Goal: Task Accomplishment & Management: Manage account settings

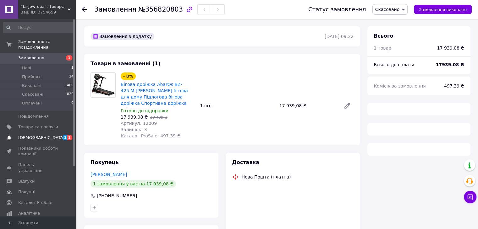
click at [42, 135] on span "[DEMOGRAPHIC_DATA]" at bounding box center [38, 138] width 40 height 6
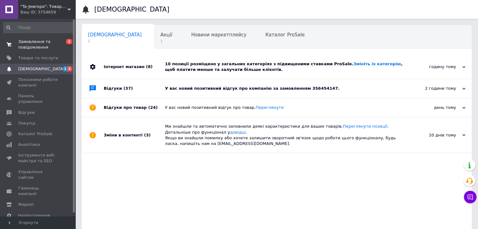
click at [38, 42] on span "Замовлення та повідомлення" at bounding box center [38, 44] width 40 height 11
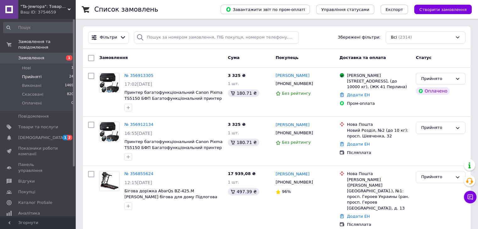
click at [52, 73] on li "Прийняті 24" at bounding box center [38, 77] width 77 height 9
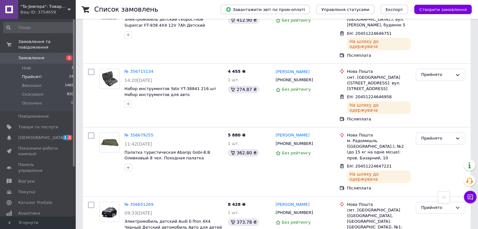
scroll to position [408, 0]
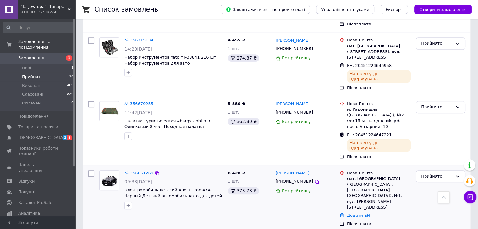
click at [129, 171] on link "№ 356651269" at bounding box center [138, 173] width 29 height 5
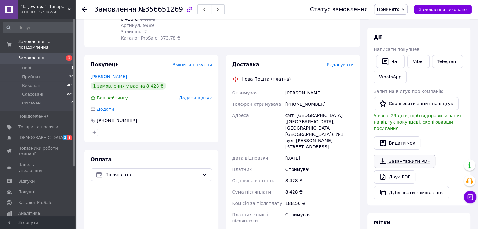
scroll to position [95, 0]
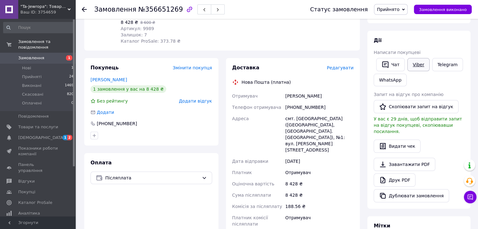
click at [416, 63] on link "Viber" at bounding box center [418, 64] width 22 height 13
click at [84, 10] on icon at bounding box center [84, 9] width 5 height 5
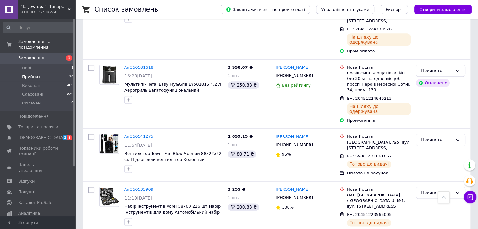
scroll to position [816, 0]
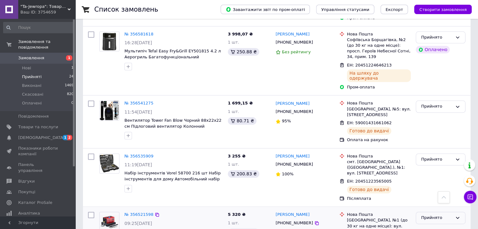
click at [433, 215] on div "Прийнято" at bounding box center [436, 218] width 31 height 7
click at [436, 225] on li "Виконано" at bounding box center [440, 231] width 49 height 12
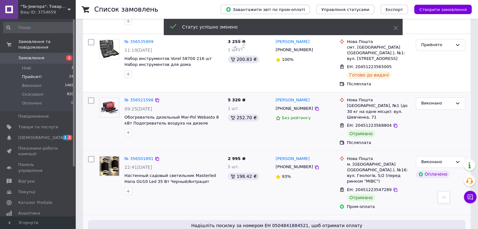
scroll to position [942, 0]
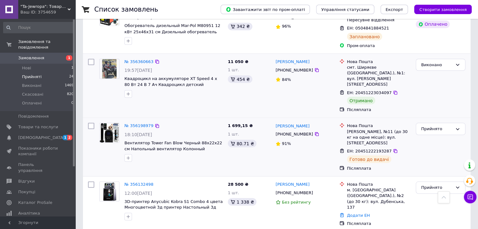
scroll to position [1224, 0]
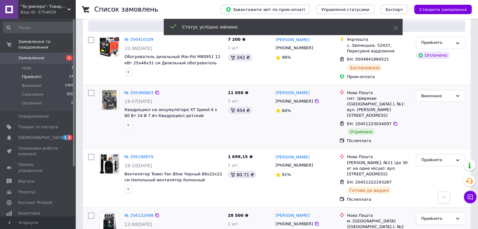
scroll to position [1099, 0]
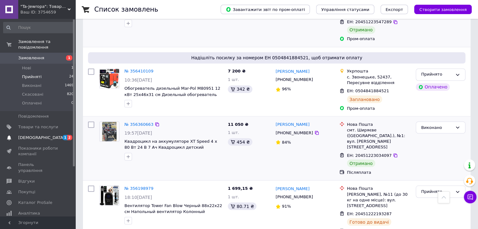
click at [32, 135] on span "[DEMOGRAPHIC_DATA]" at bounding box center [41, 138] width 46 height 6
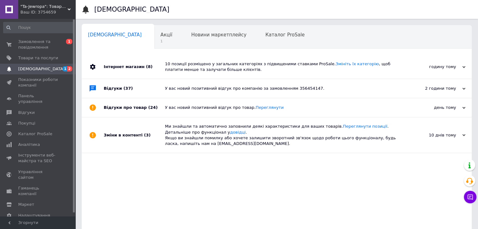
click at [40, 70] on span "[DEMOGRAPHIC_DATA]" at bounding box center [41, 69] width 46 height 6
